Goal: Transaction & Acquisition: Purchase product/service

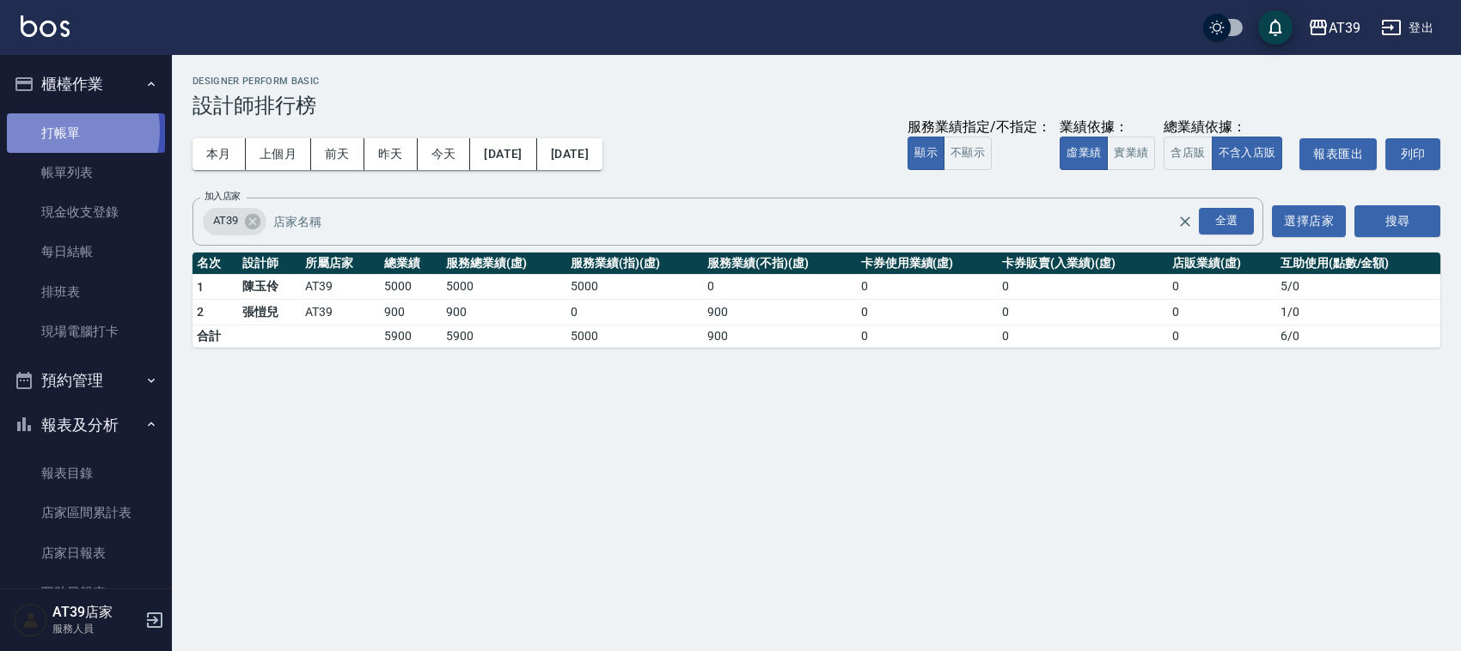
click at [54, 130] on link "打帳單" at bounding box center [86, 133] width 158 height 40
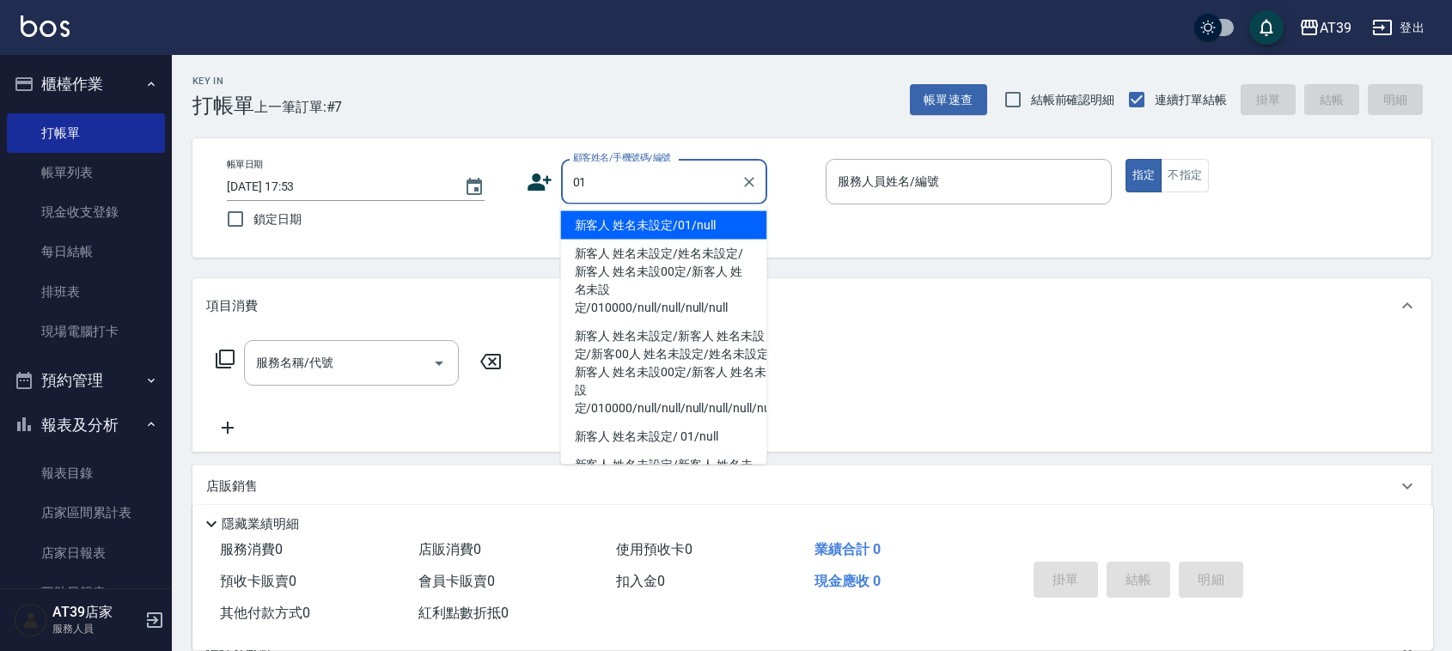
type input "新客人 姓名未設定/01/null"
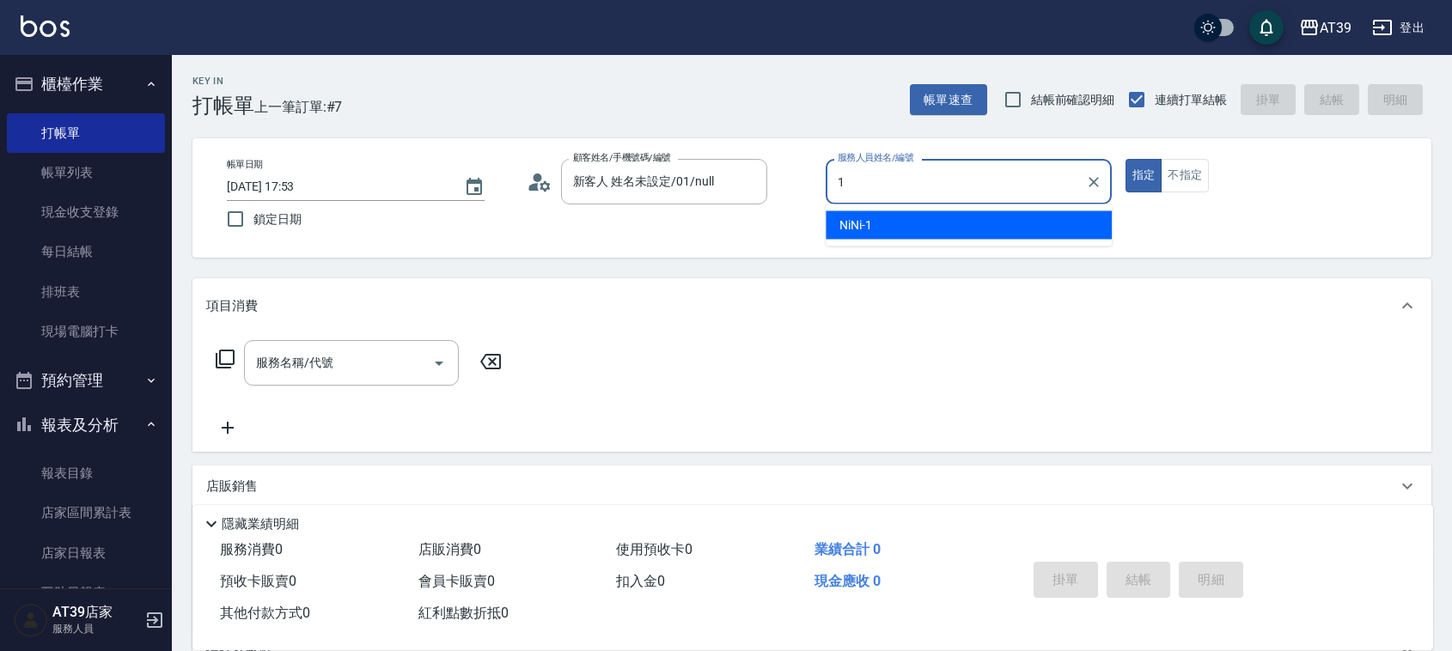
type input "NiNi-1"
type button "true"
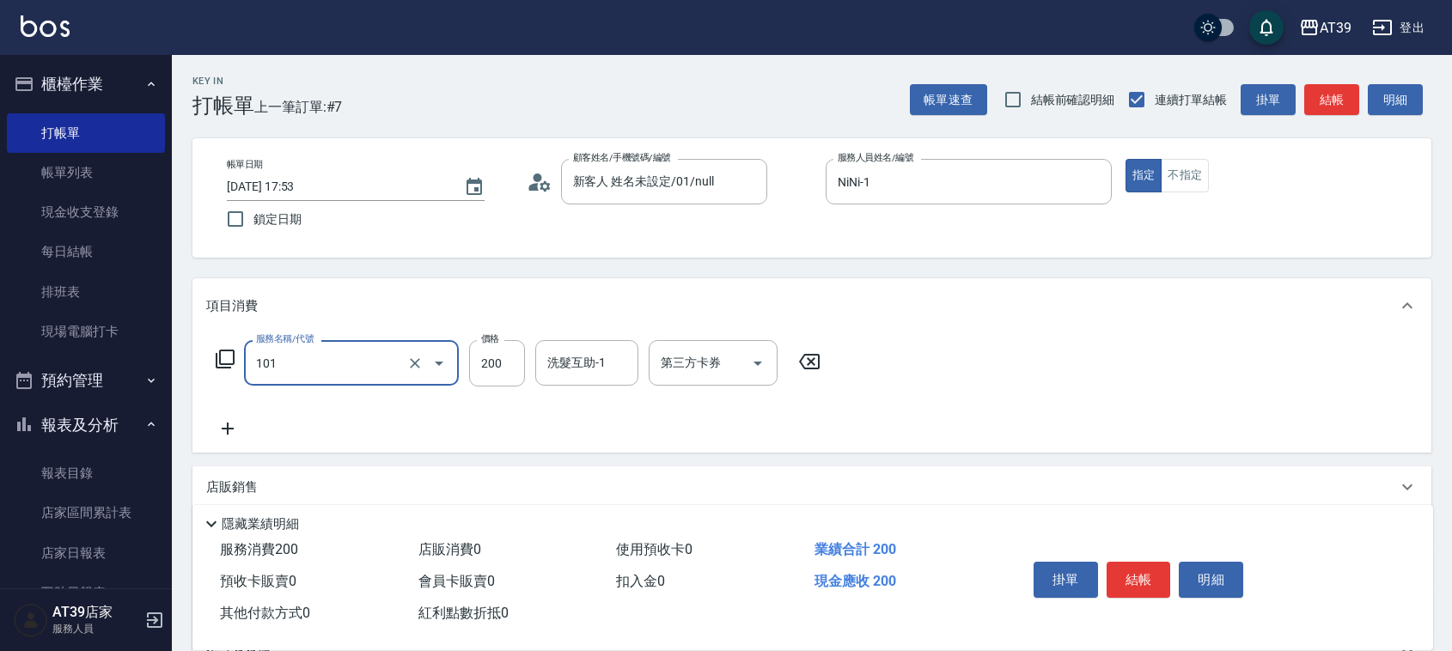
type input "洗髮(101)"
type input "300"
click at [1328, 100] on button "結帳" at bounding box center [1332, 100] width 55 height 32
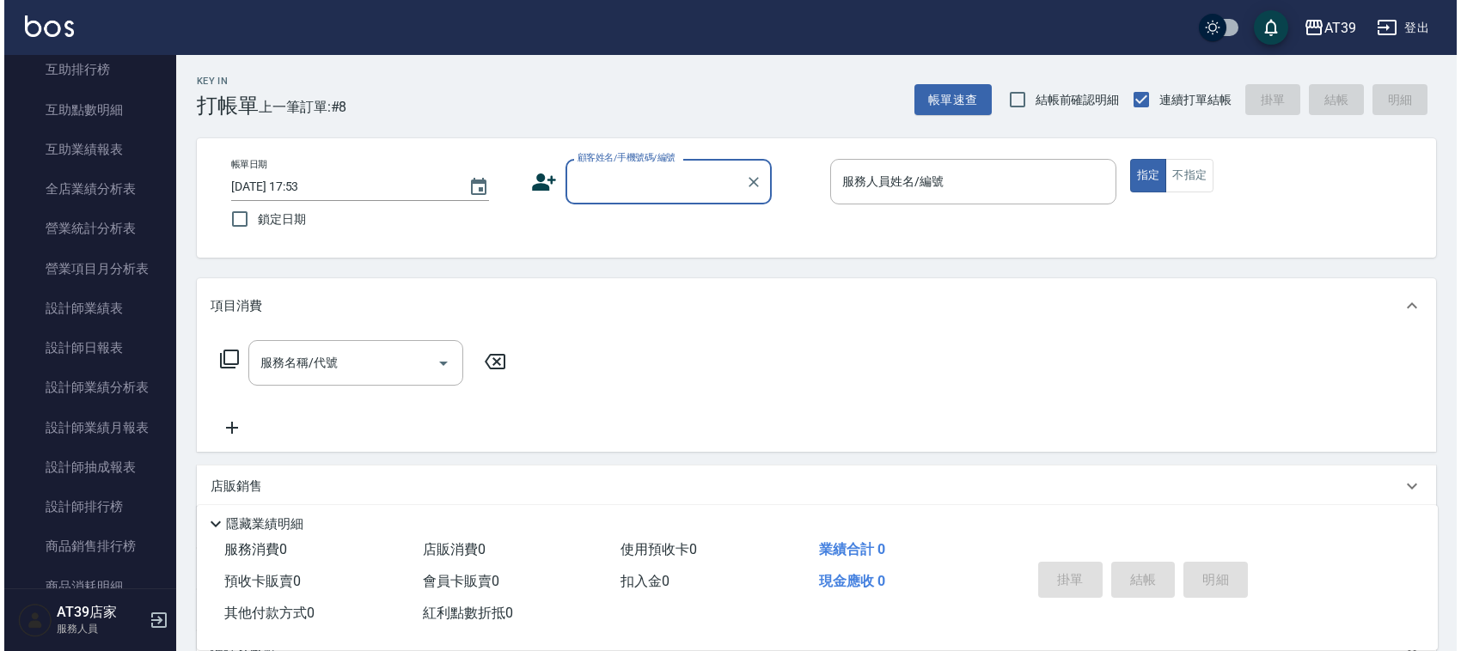
scroll to position [670, 0]
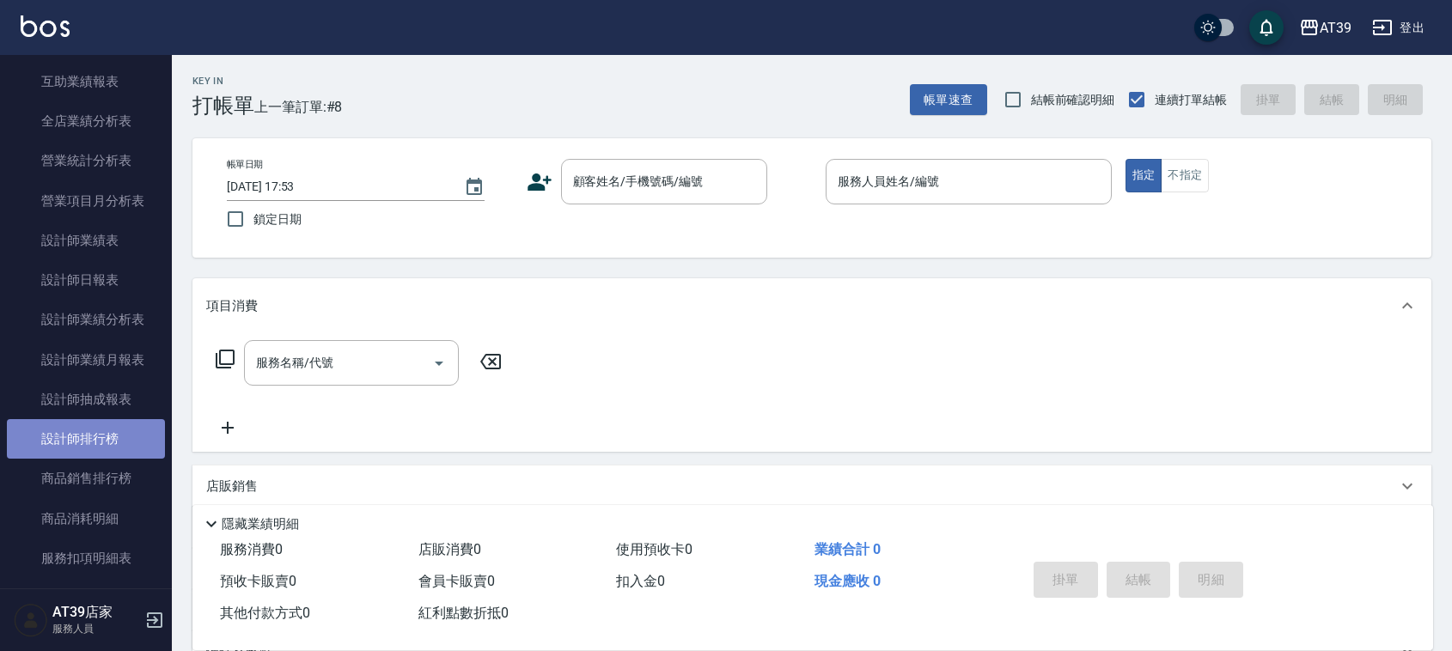
click at [118, 441] on link "設計師排行榜" at bounding box center [86, 439] width 158 height 40
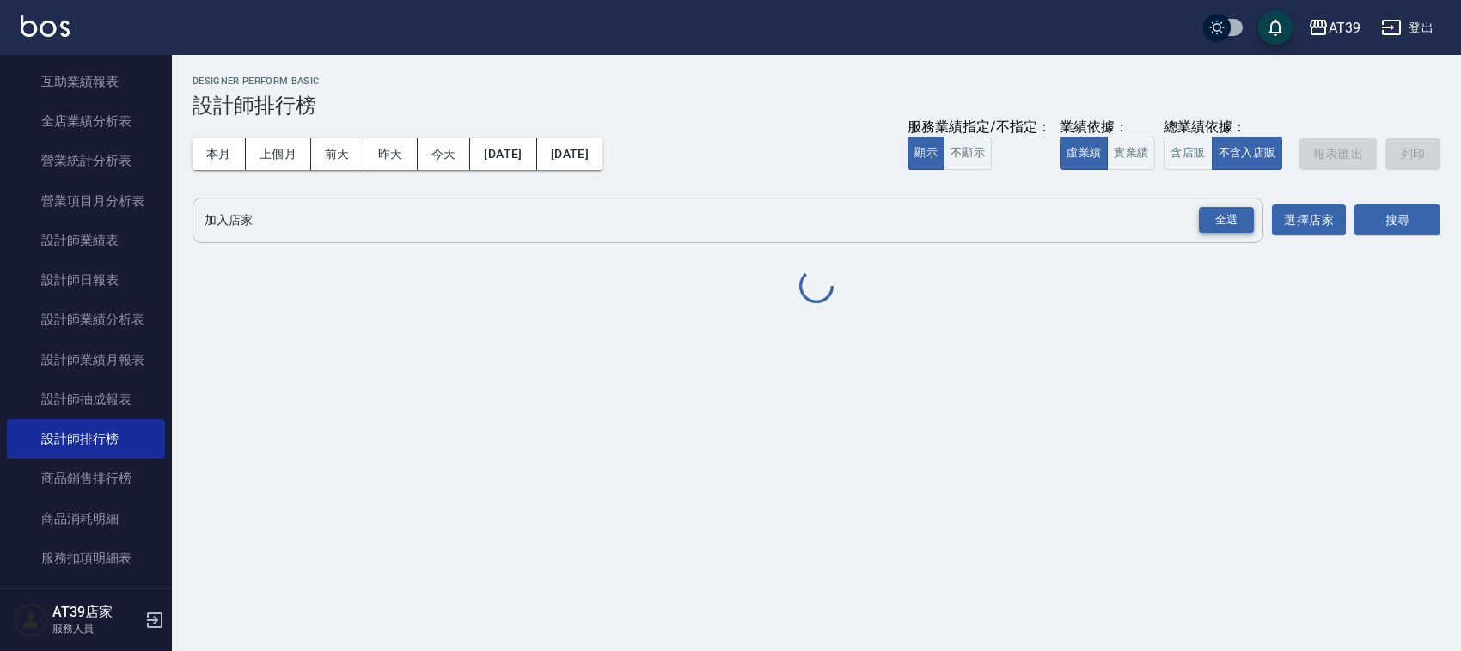
click at [1246, 220] on div "全選" at bounding box center [1226, 220] width 55 height 27
click at [1375, 220] on button "搜尋" at bounding box center [1397, 221] width 86 height 32
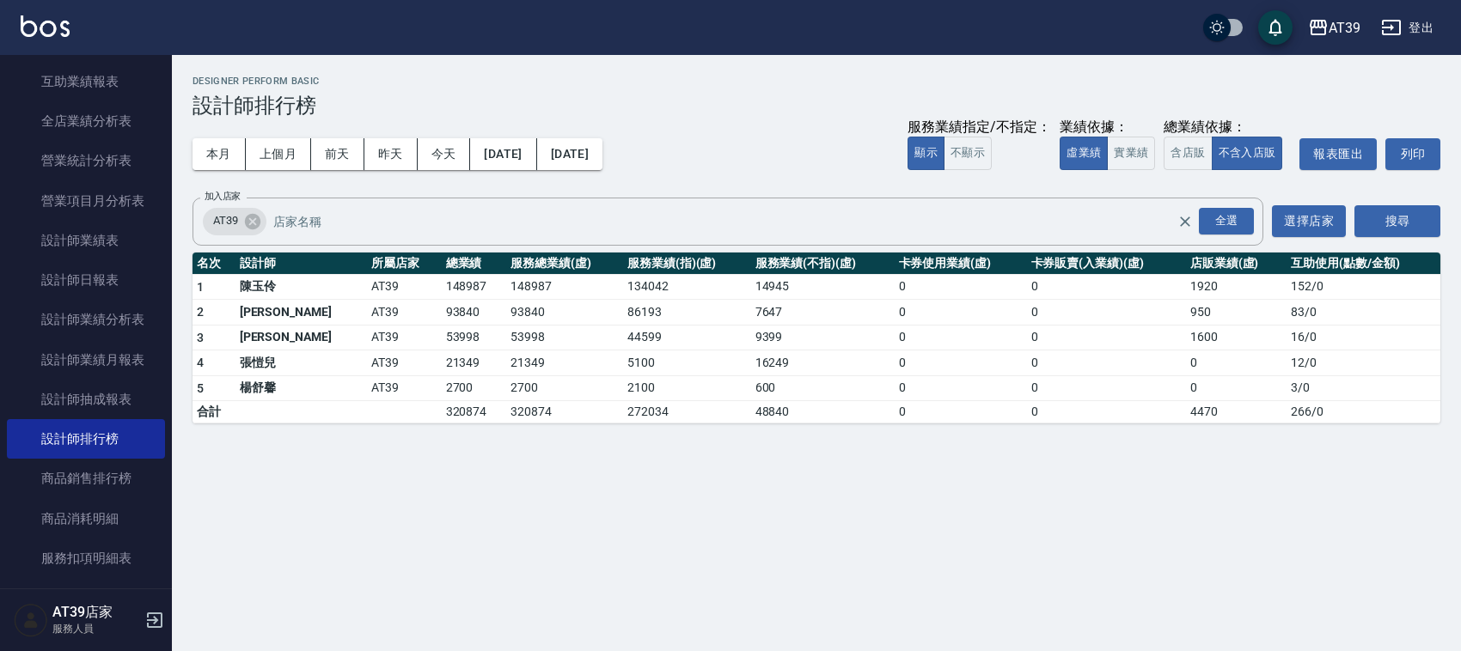
click at [440, 172] on div "本月 上個月 [DATE] [DATE] [DATE] [DATE] [DATE] 服務業績指定/不指定： 顯示 不顯示 業績依據： 虛業績 實業績 總業績依…" at bounding box center [817, 154] width 1248 height 73
click at [440, 139] on button "今天" at bounding box center [444, 154] width 53 height 32
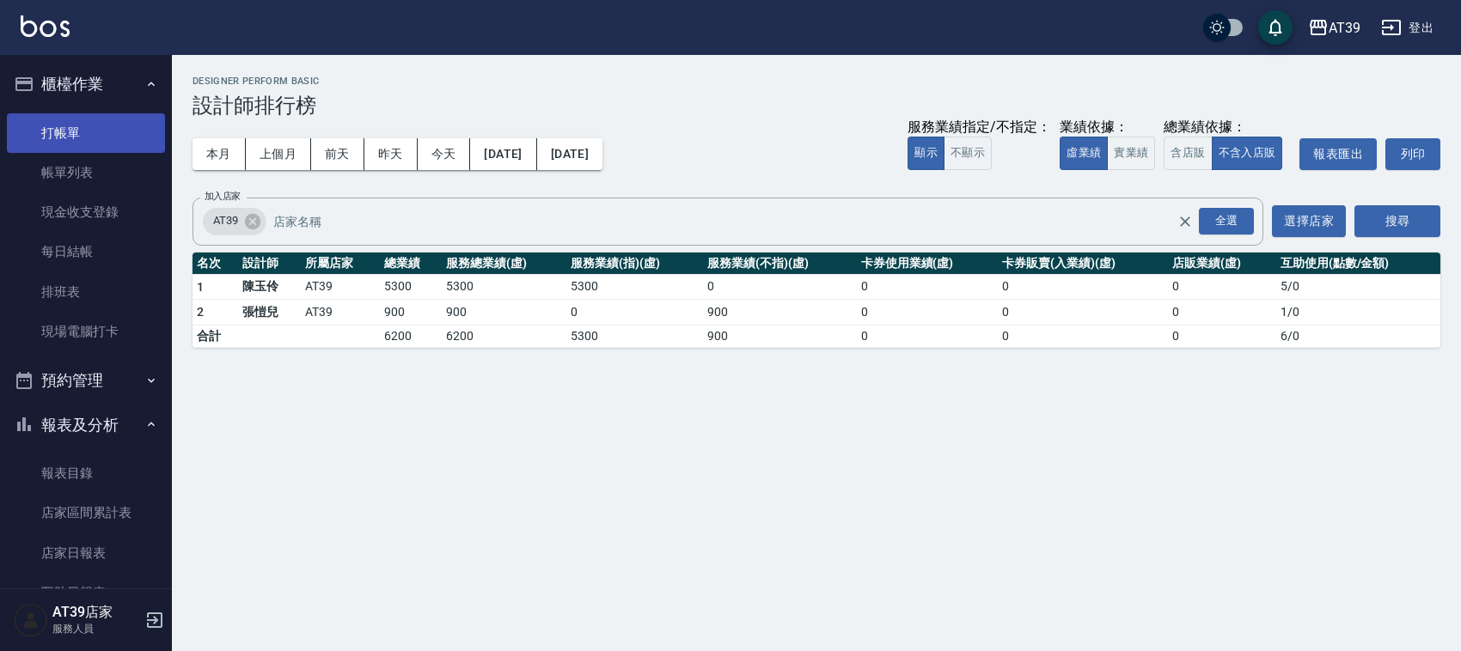
click at [93, 113] on link "打帳單" at bounding box center [86, 133] width 158 height 40
